Goal: Information Seeking & Learning: Learn about a topic

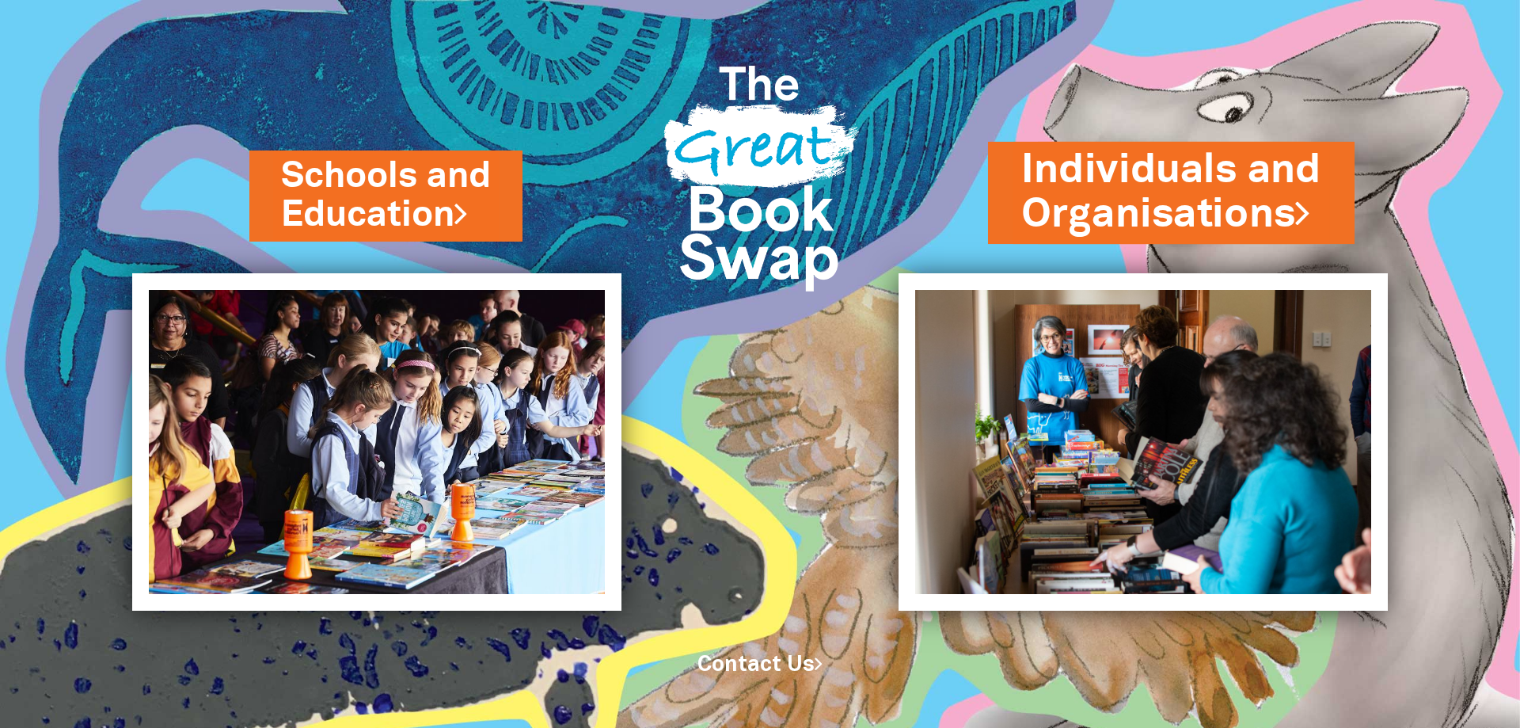
click at [1133, 221] on link "Individuals and Organisations" at bounding box center [1171, 193] width 300 height 100
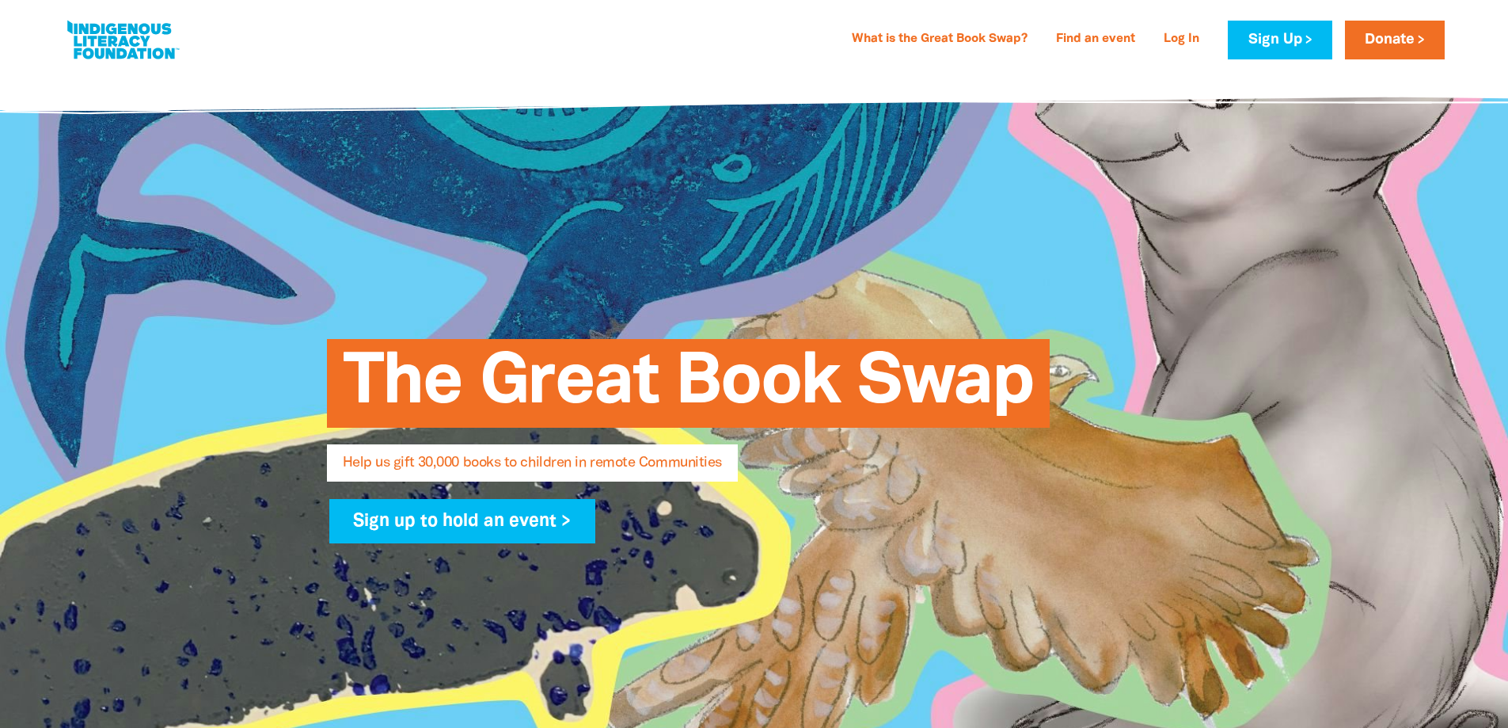
select select "AU"
click at [927, 32] on link "What is the Great Book Swap?" at bounding box center [939, 39] width 195 height 25
select select "AU"
click at [956, 32] on link "What is the Great Book Swap?" at bounding box center [939, 39] width 195 height 25
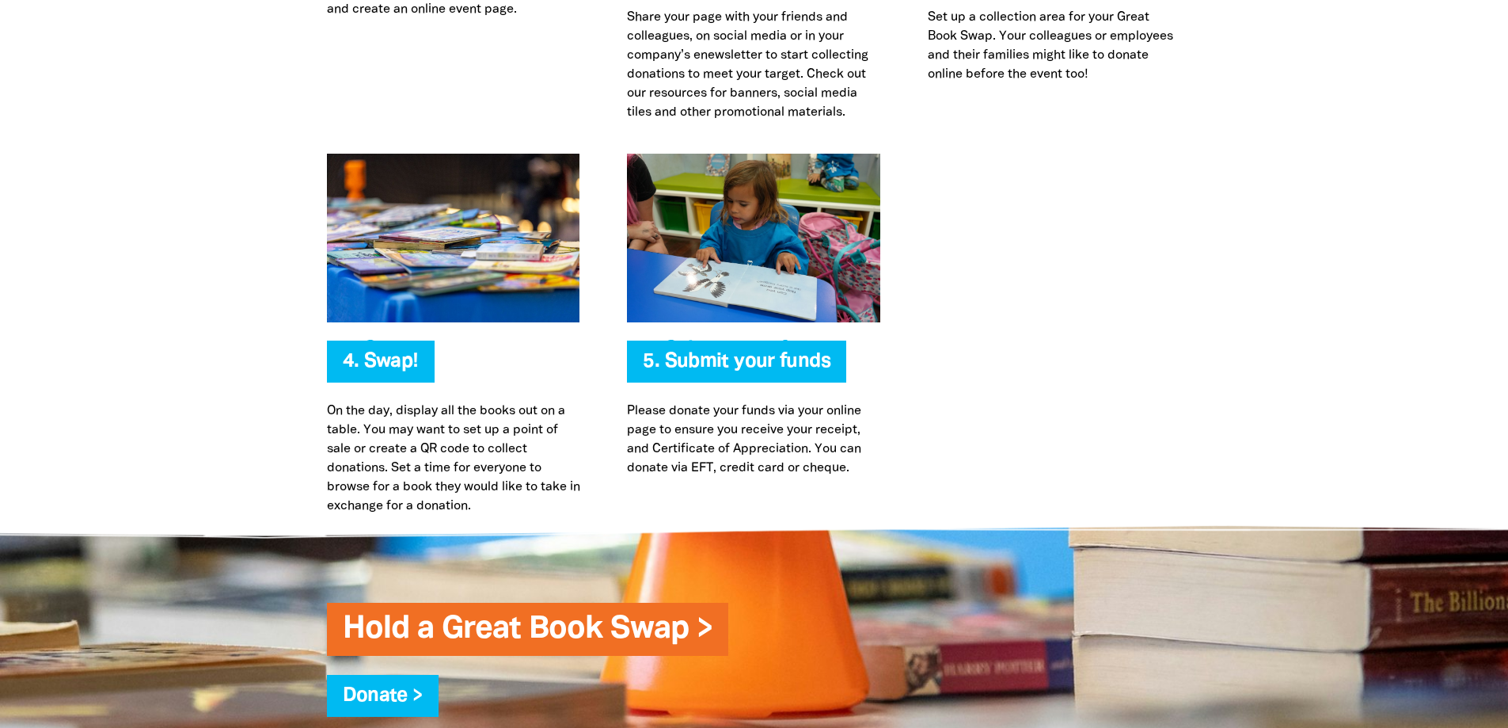
scroll to position [3534, 0]
